Goal: Task Accomplishment & Management: Manage account settings

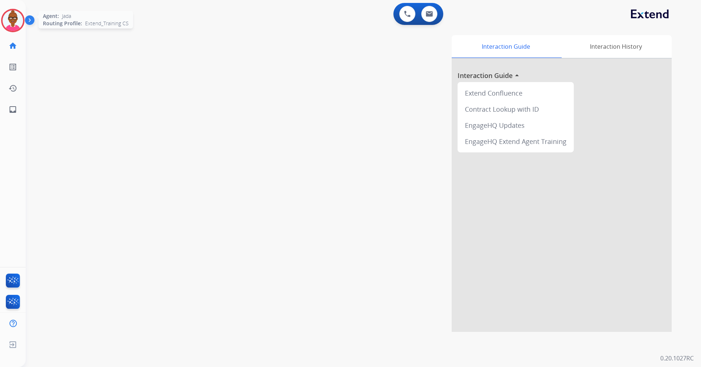
click at [17, 16] on img at bounding box center [13, 20] width 21 height 21
click at [15, 20] on img at bounding box center [13, 20] width 21 height 21
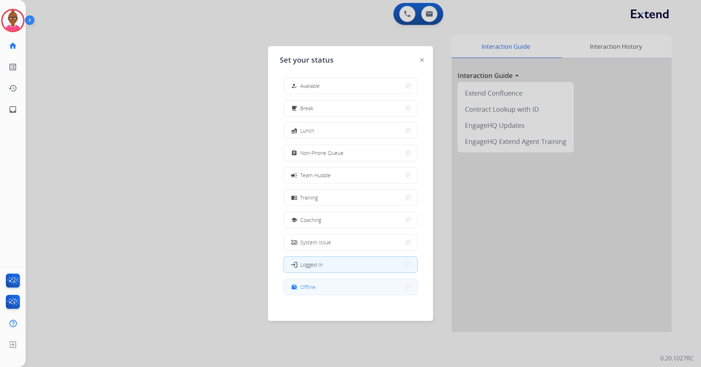
click at [381, 280] on button "work_off Offline" at bounding box center [350, 287] width 133 height 16
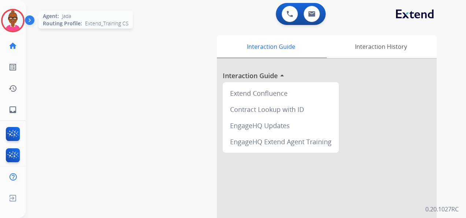
click at [17, 22] on img at bounding box center [13, 20] width 21 height 21
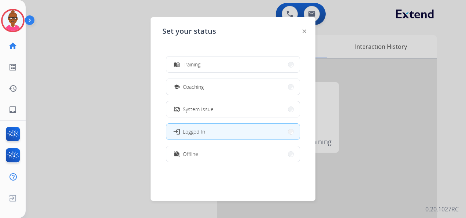
scroll to position [116, 0]
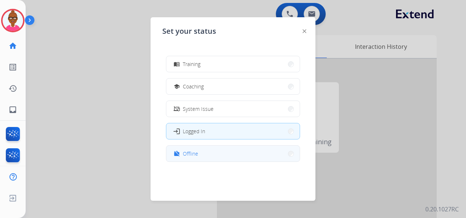
click at [242, 147] on button "work_off Offline" at bounding box center [232, 154] width 133 height 16
click at [242, 147] on div "EngageHQ Extend Agent Training" at bounding box center [281, 141] width 110 height 16
